Goal: Task Accomplishment & Management: Use online tool/utility

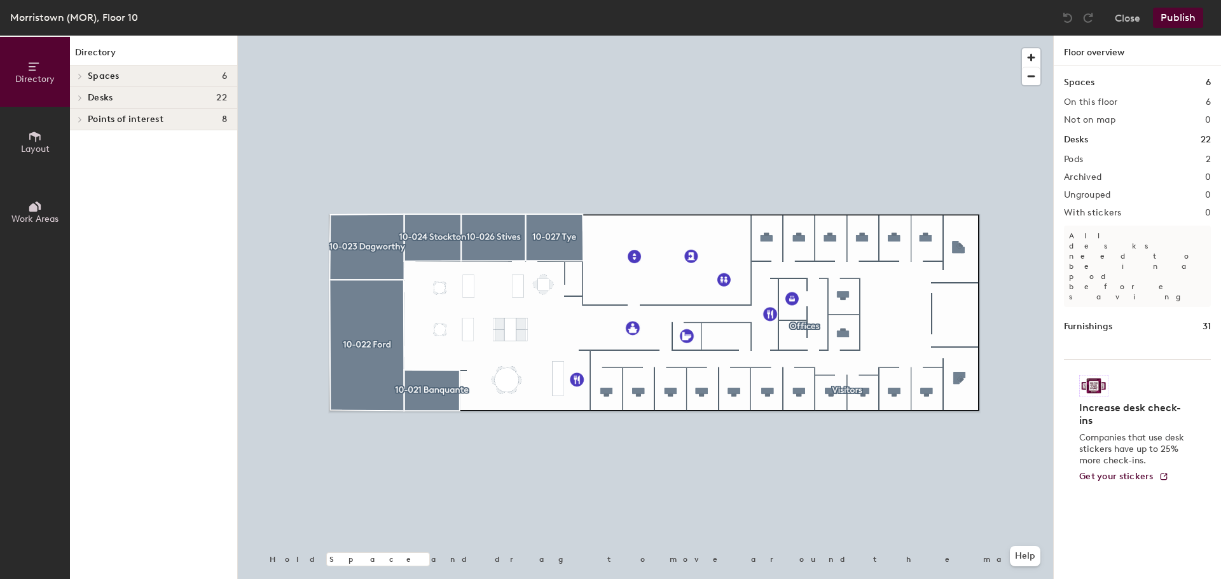
click at [1114, 17] on div "Close Publish" at bounding box center [1134, 18] width 153 height 20
click at [1127, 21] on button "Close" at bounding box center [1127, 18] width 25 height 20
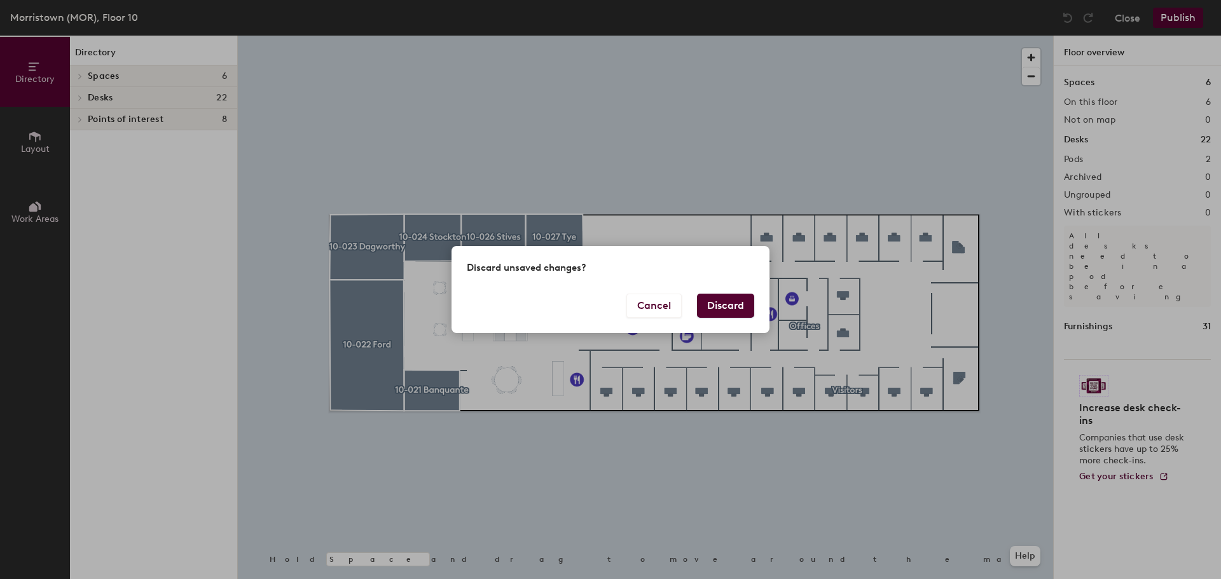
click at [728, 308] on button "Discard" at bounding box center [725, 306] width 57 height 24
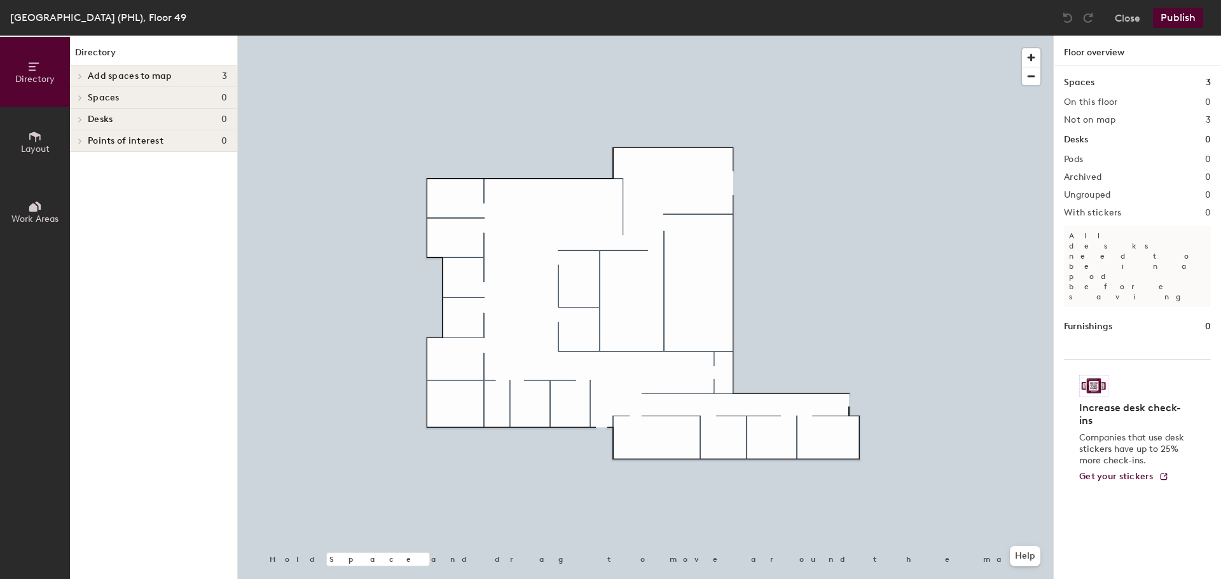
click at [1126, 25] on button "Close" at bounding box center [1127, 18] width 25 height 20
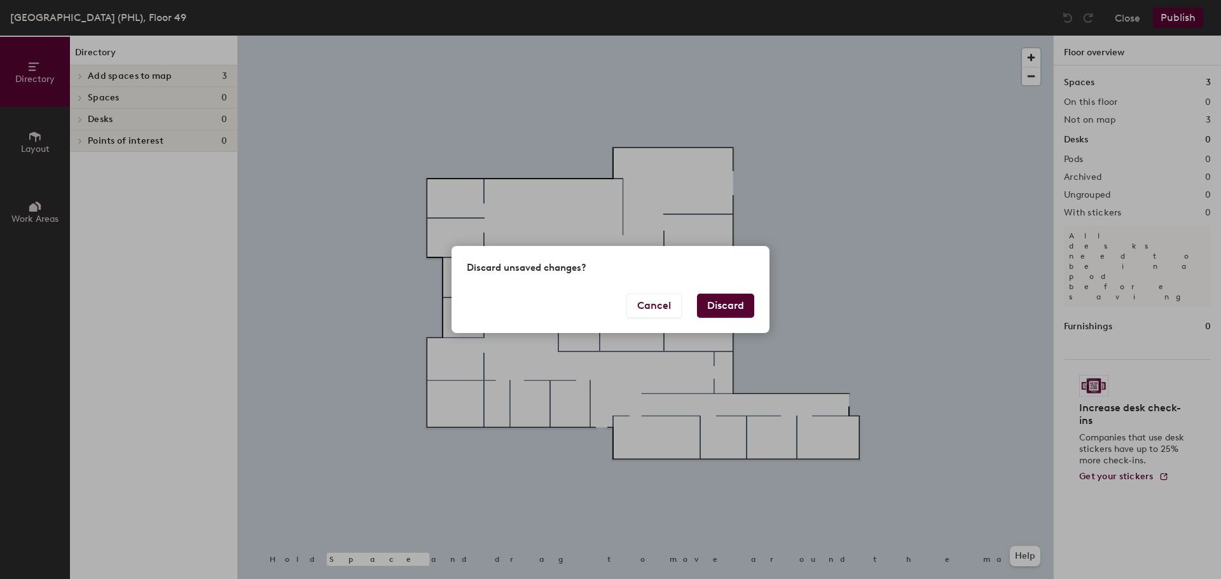
click at [749, 302] on button "Discard" at bounding box center [725, 306] width 57 height 24
